Goal: Navigation & Orientation: Find specific page/section

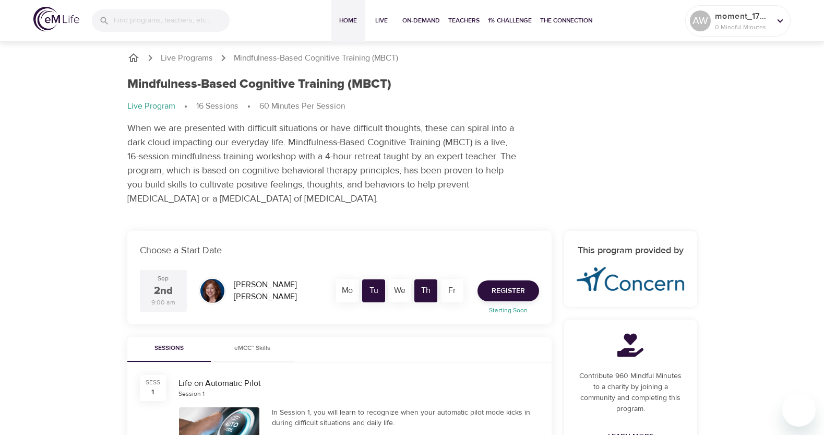
click at [338, 19] on span "Home" at bounding box center [347, 20] width 25 height 11
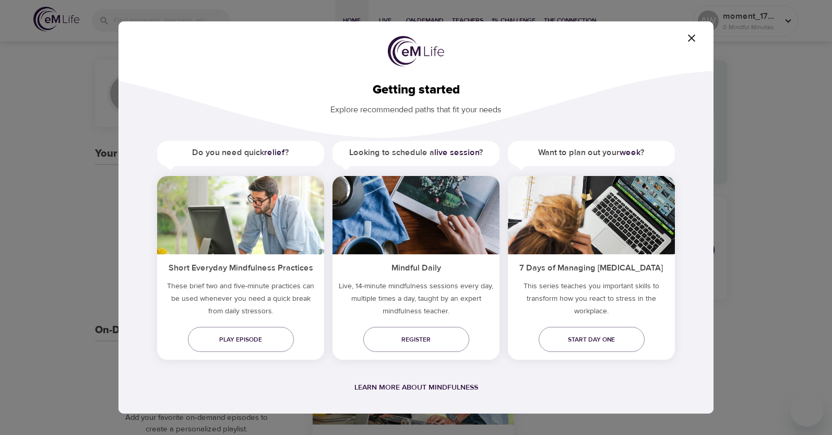
click at [688, 38] on icon "button" at bounding box center [691, 38] width 13 height 13
